Goal: Navigation & Orientation: Find specific page/section

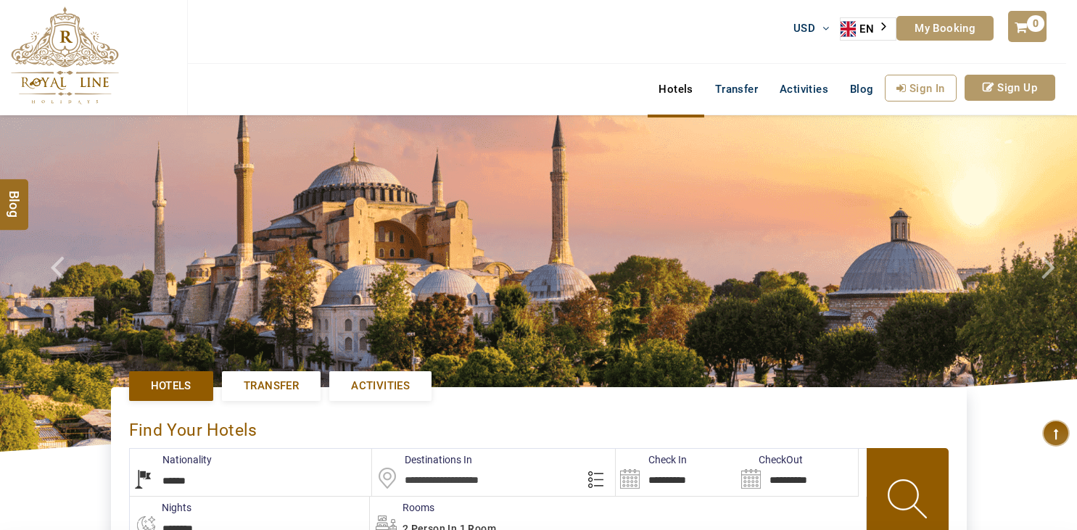
select select "******"
click at [821, 82] on link "Activities" at bounding box center [804, 89] width 70 height 29
click at [727, 85] on link "Transfer" at bounding box center [736, 89] width 65 height 29
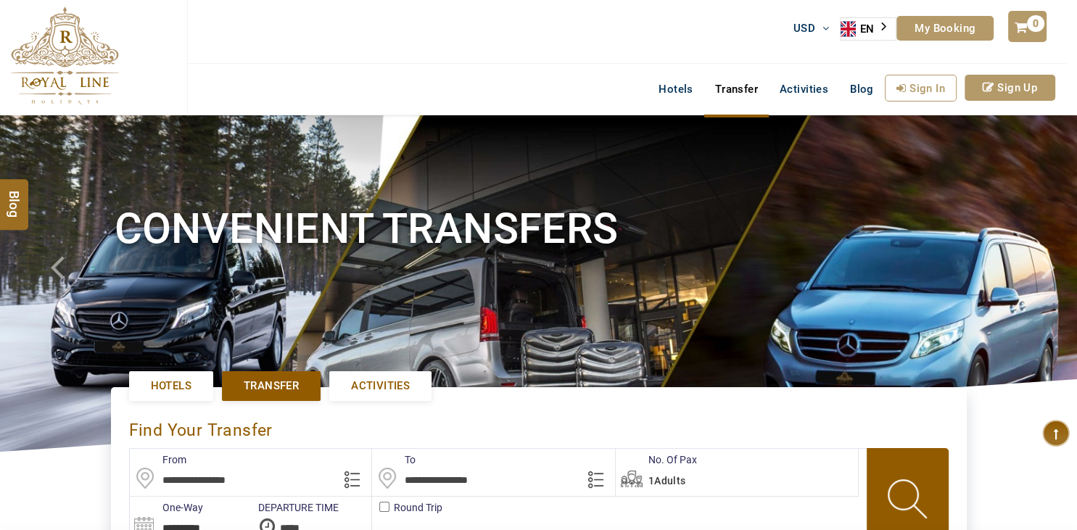
click at [549, 255] on h1 "Convenient Transfers" at bounding box center [539, 229] width 849 height 54
click at [798, 83] on link "Activities" at bounding box center [804, 89] width 70 height 29
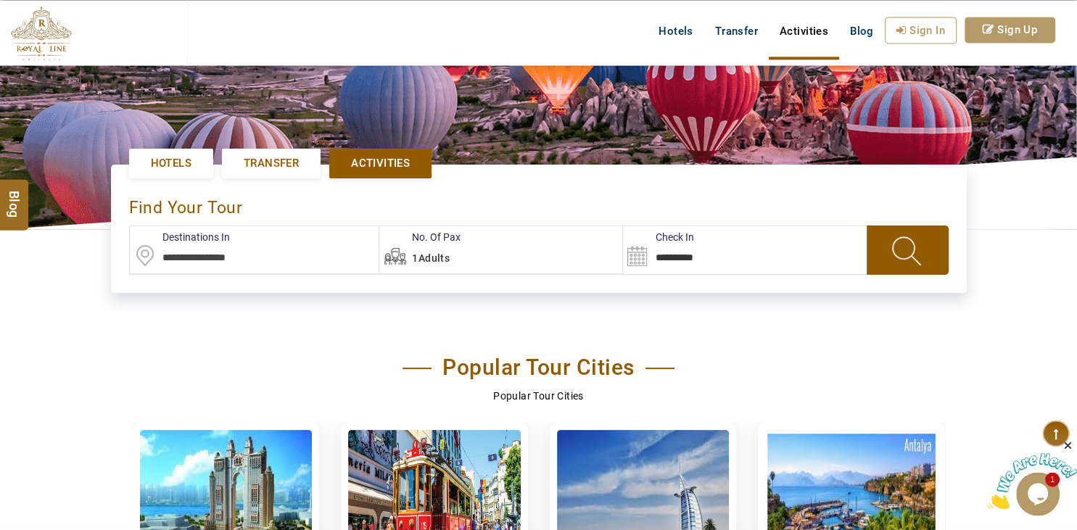
scroll to position [229, 0]
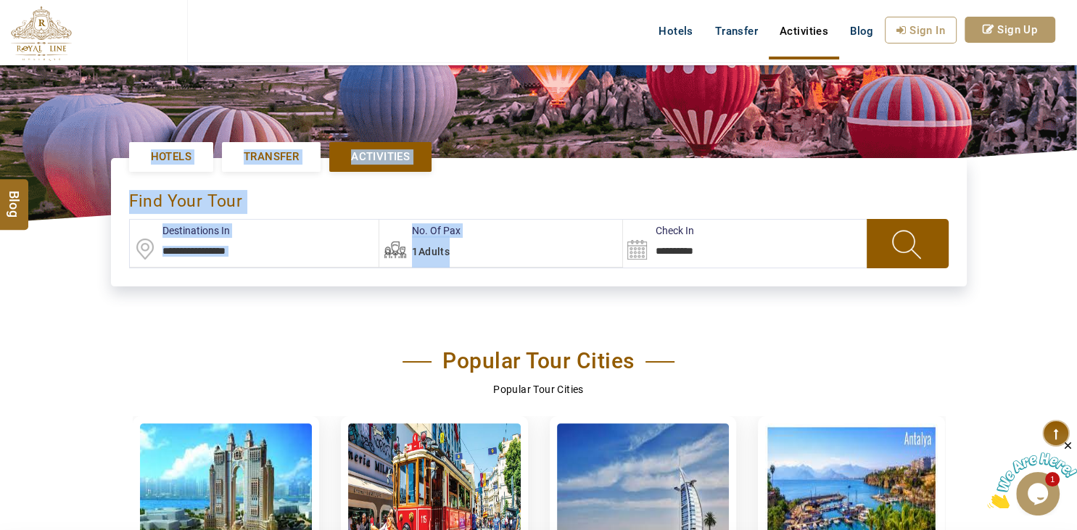
drag, startPoint x: 109, startPoint y: 160, endPoint x: 540, endPoint y: 292, distance: 450.4
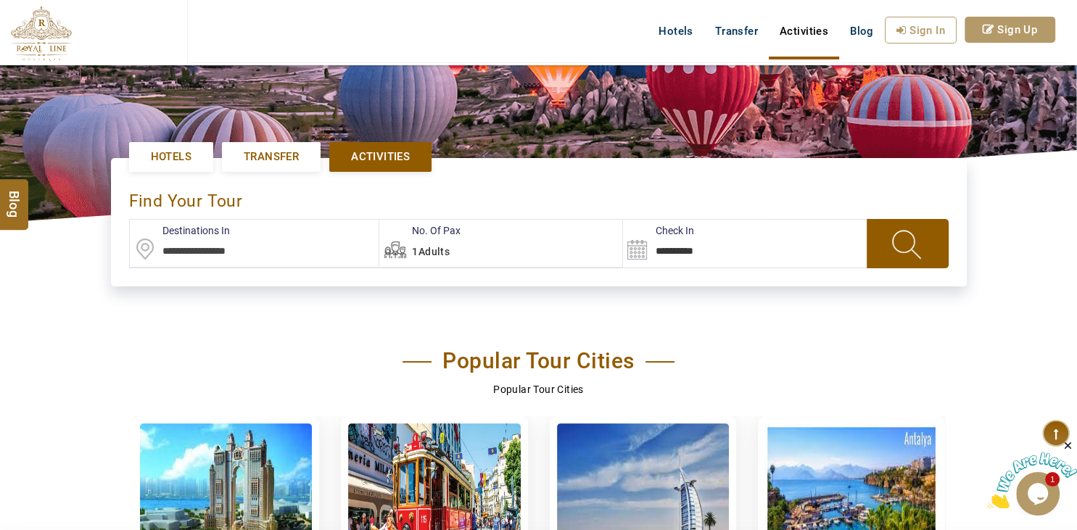
click at [394, 325] on section "Popular Tour Cities Popular Tour Cities Abu Dhabi 85 Tour Istanbul 61 Tour Duba…" at bounding box center [538, 517] width 1077 height 403
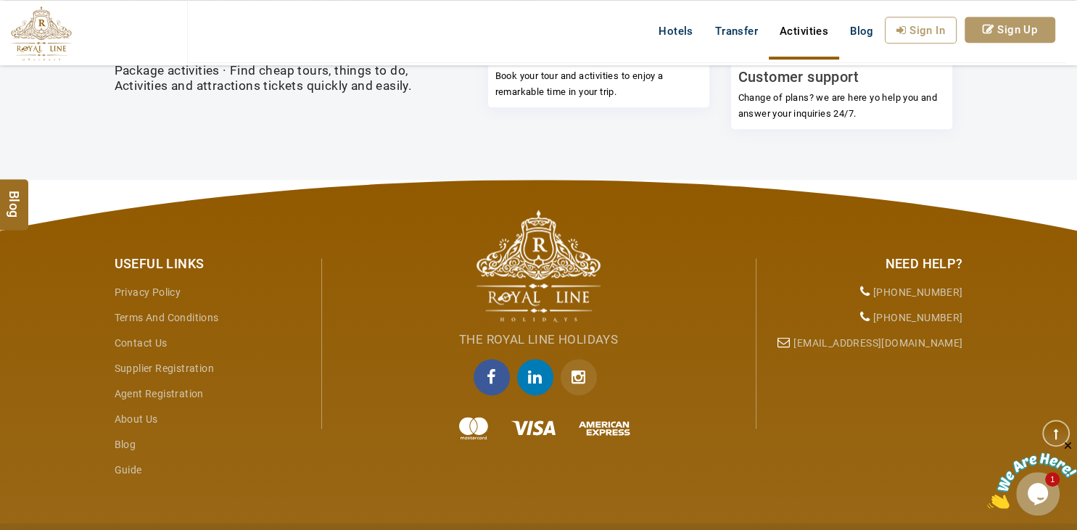
scroll to position [1869, 0]
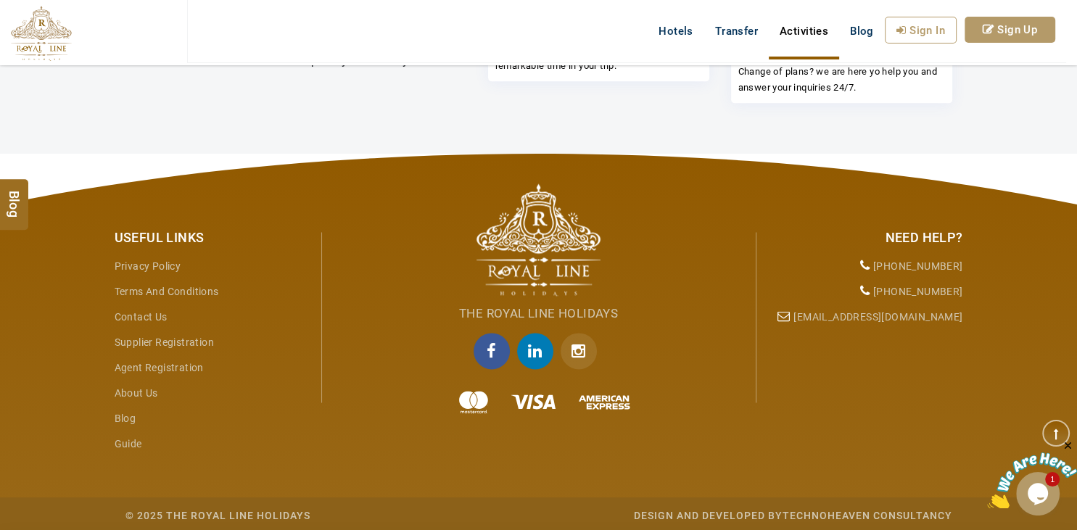
click at [627, 392] on div at bounding box center [538, 402] width 413 height 29
drag, startPoint x: 886, startPoint y: 263, endPoint x: 889, endPoint y: 292, distance: 29.1
click at [889, 288] on ul "+971 55 344 0168 +972 58 760 9885 info@royallineholidays.com" at bounding box center [865, 292] width 196 height 76
click at [889, 347] on div "Useful Links Privacy Policy Terms and Conditions Contact Us Supplier Registrati…" at bounding box center [539, 324] width 870 height 340
click at [178, 266] on link "Privacy Policy" at bounding box center [148, 266] width 67 height 12
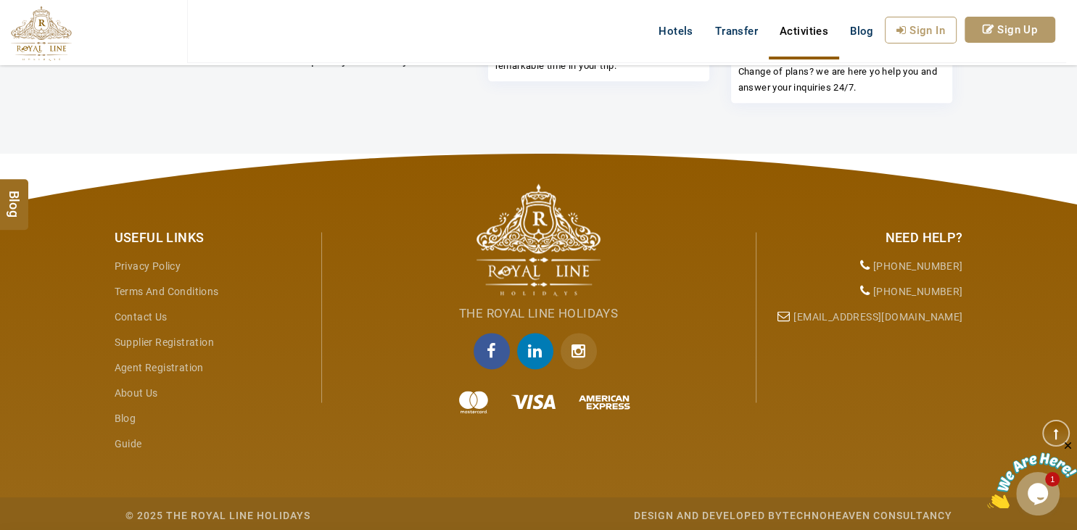
click at [831, 315] on link "[EMAIL_ADDRESS][DOMAIN_NAME]" at bounding box center [878, 317] width 169 height 12
click at [739, 178] on div "Useful Links Privacy Policy Terms and Conditions Contact Us Supplier Registrati…" at bounding box center [539, 324] width 870 height 340
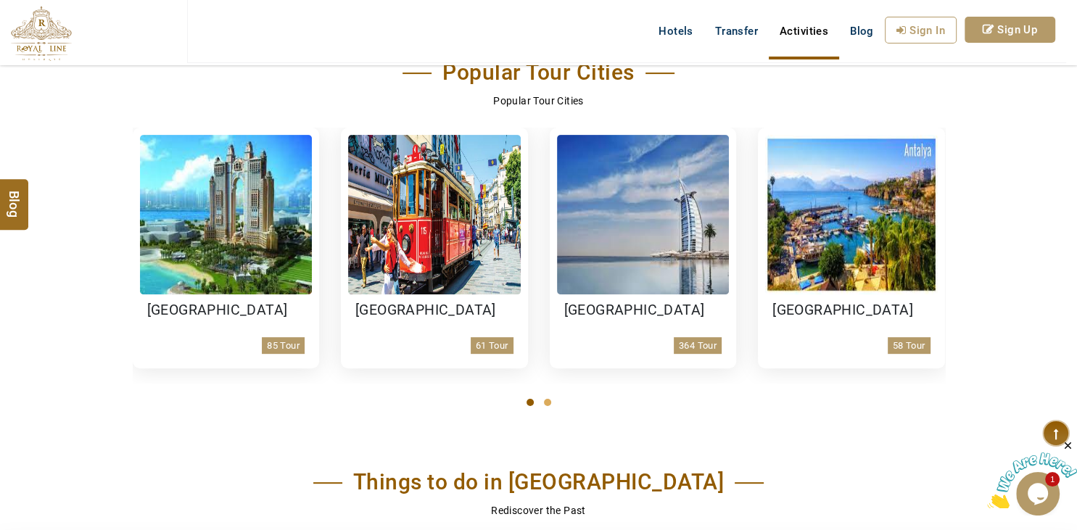
scroll to position [459, 0]
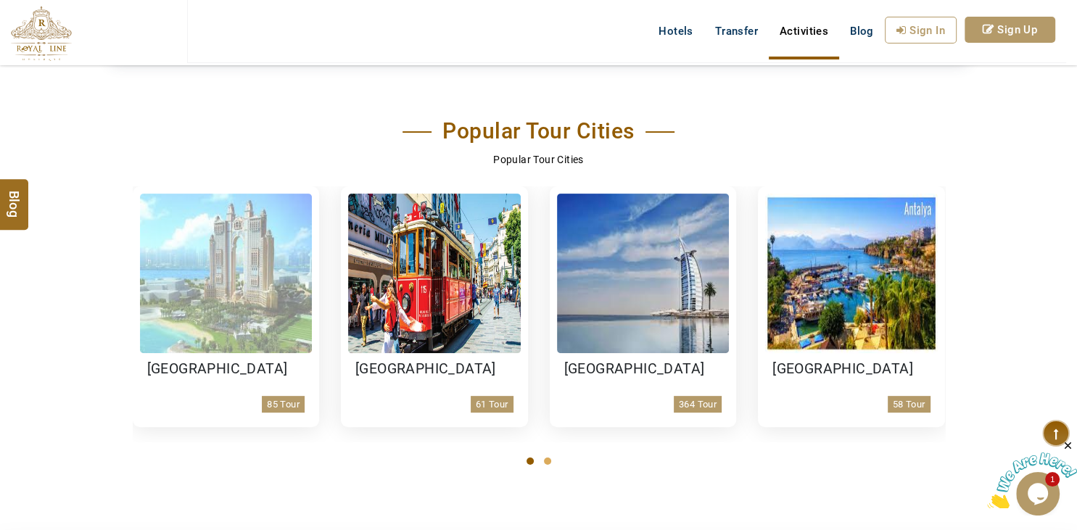
click at [254, 332] on img at bounding box center [226, 274] width 173 height 160
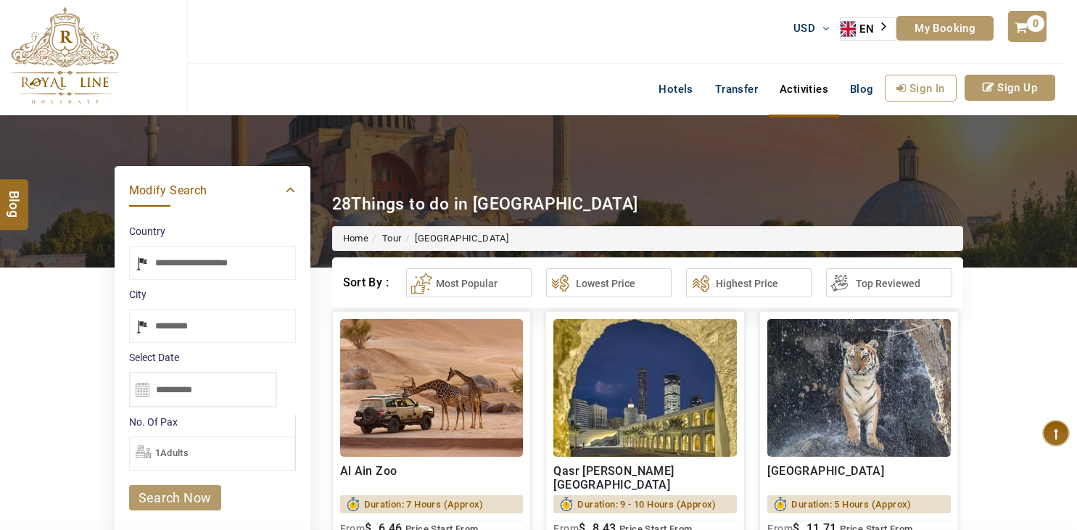
select select "*****"
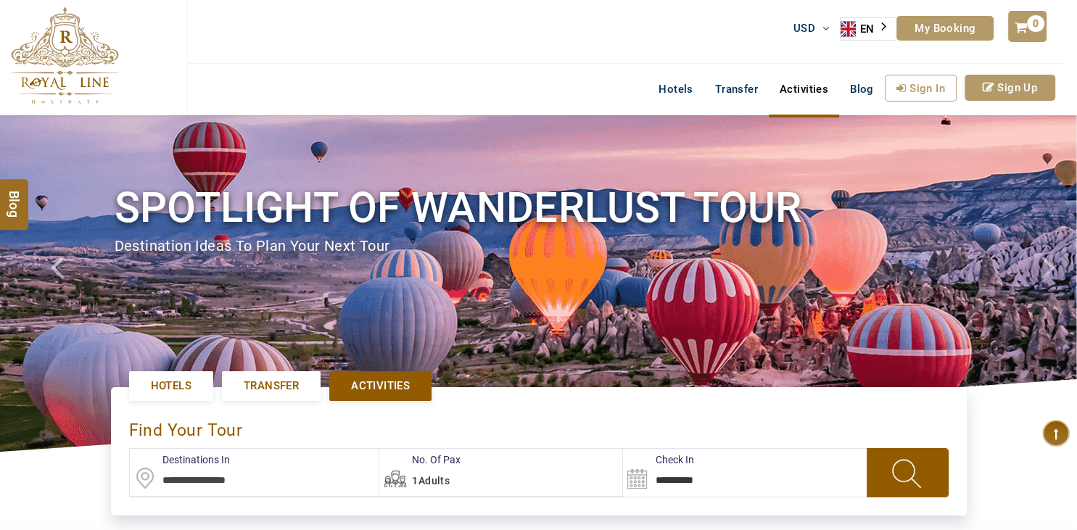
click at [175, 382] on span "Hotels" at bounding box center [171, 386] width 41 height 15
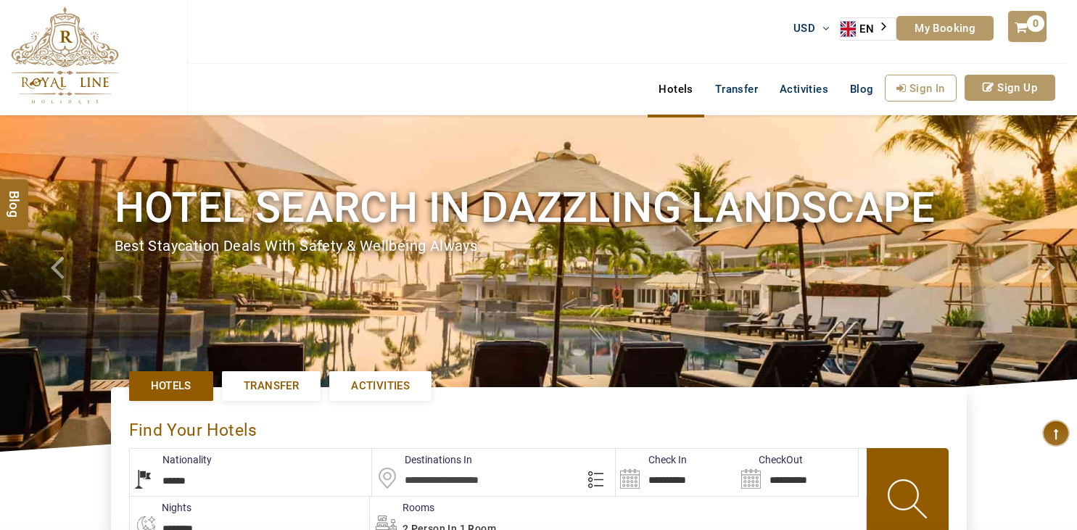
select select "******"
click at [25, 210] on div "Hotel search in dazzling landscape Best Staycation Deals with safety & wellbein…" at bounding box center [538, 218] width 1077 height 75
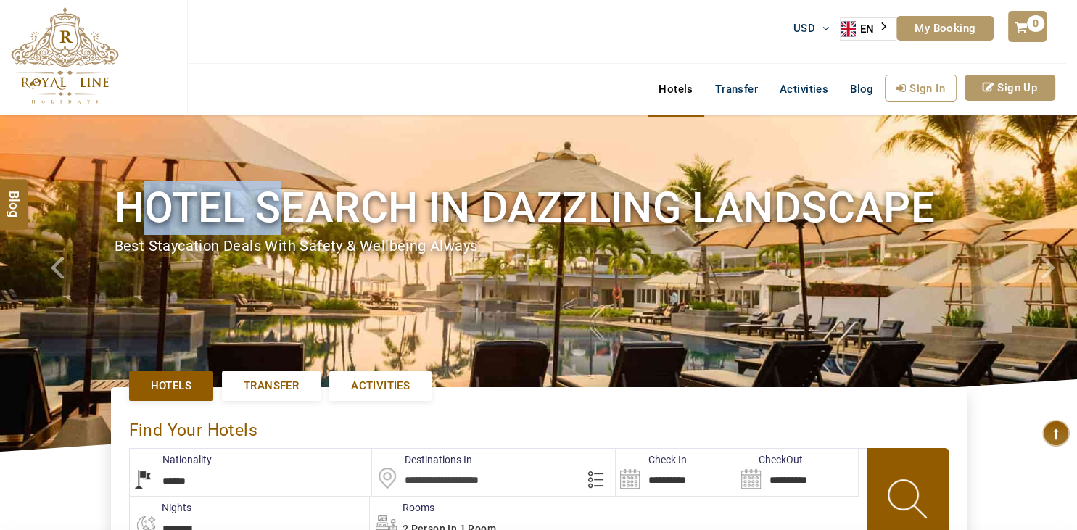
click at [25, 210] on div "Hotel search in dazzling landscape Best Staycation Deals with safety & wellbein…" at bounding box center [538, 218] width 1077 height 75
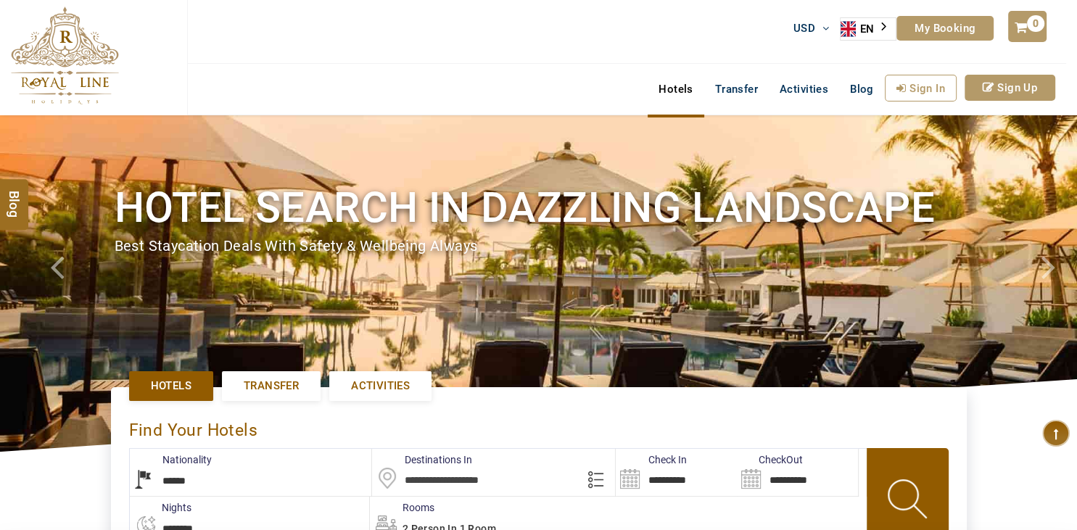
click at [21, 210] on div "Hotel search in dazzling landscape Best Staycation Deals with safety & wellbein…" at bounding box center [538, 218] width 1077 height 75
click at [11, 205] on div "Hotel search in dazzling landscape Best Staycation Deals with safety & wellbein…" at bounding box center [538, 218] width 1077 height 75
click at [13, 206] on div "Hotel search in dazzling landscape Best Staycation Deals with safety & wellbein…" at bounding box center [538, 218] width 1077 height 75
click at [14, 219] on div "Hotel search in dazzling landscape Best Staycation Deals with safety & wellbein…" at bounding box center [538, 218] width 1077 height 75
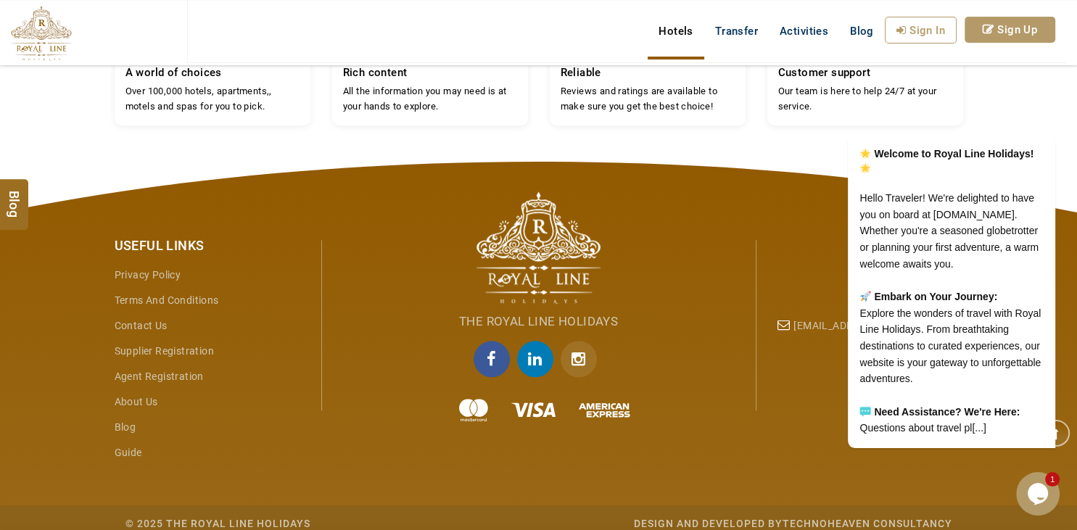
scroll to position [1361, 0]
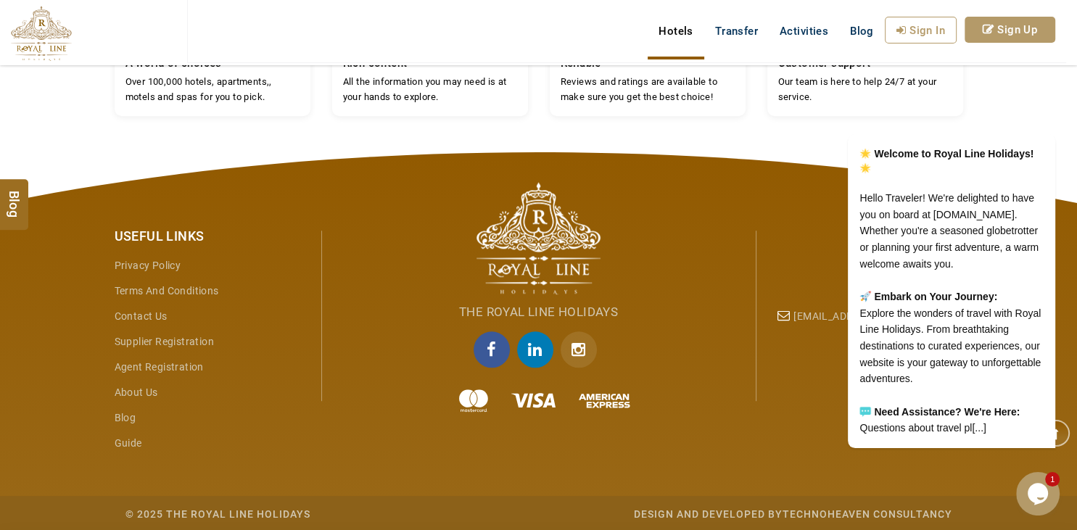
click at [506, 242] on img at bounding box center [539, 238] width 124 height 112
click at [521, 216] on img at bounding box center [539, 238] width 124 height 112
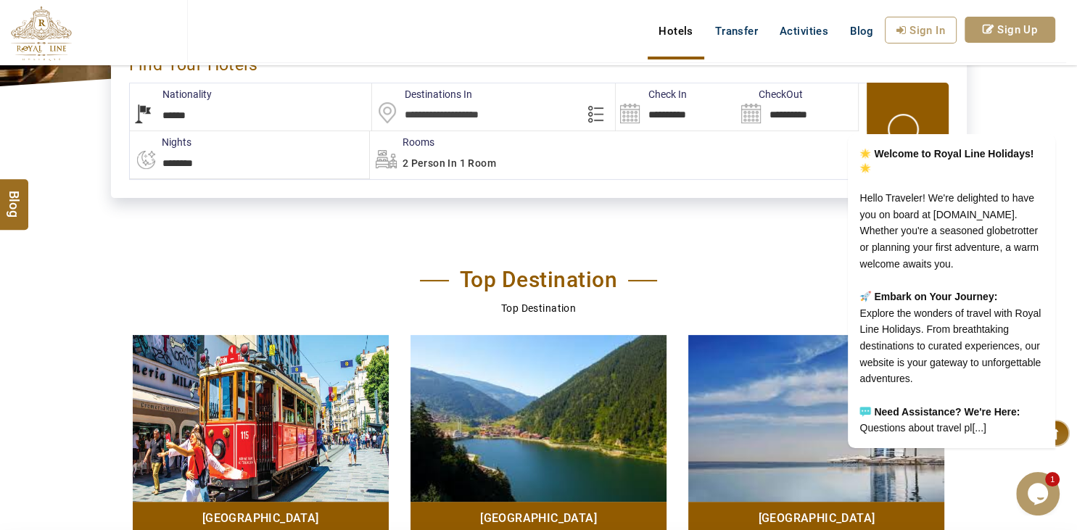
scroll to position [0, 0]
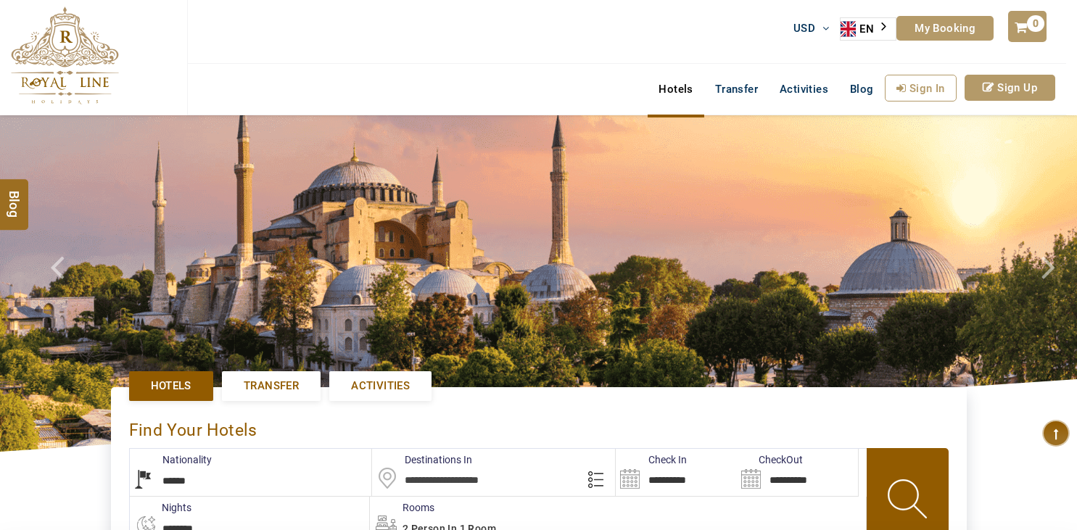
select select "******"
click at [355, 393] on span "Activities" at bounding box center [380, 386] width 59 height 15
click at [403, 379] on span "Activities" at bounding box center [380, 386] width 59 height 15
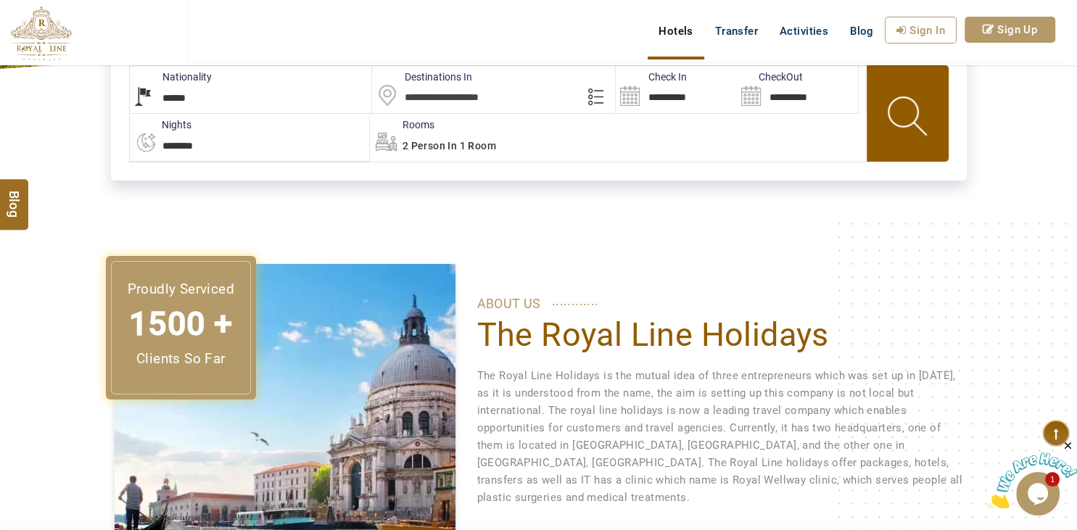
scroll to position [76, 0]
